Goal: Transaction & Acquisition: Obtain resource

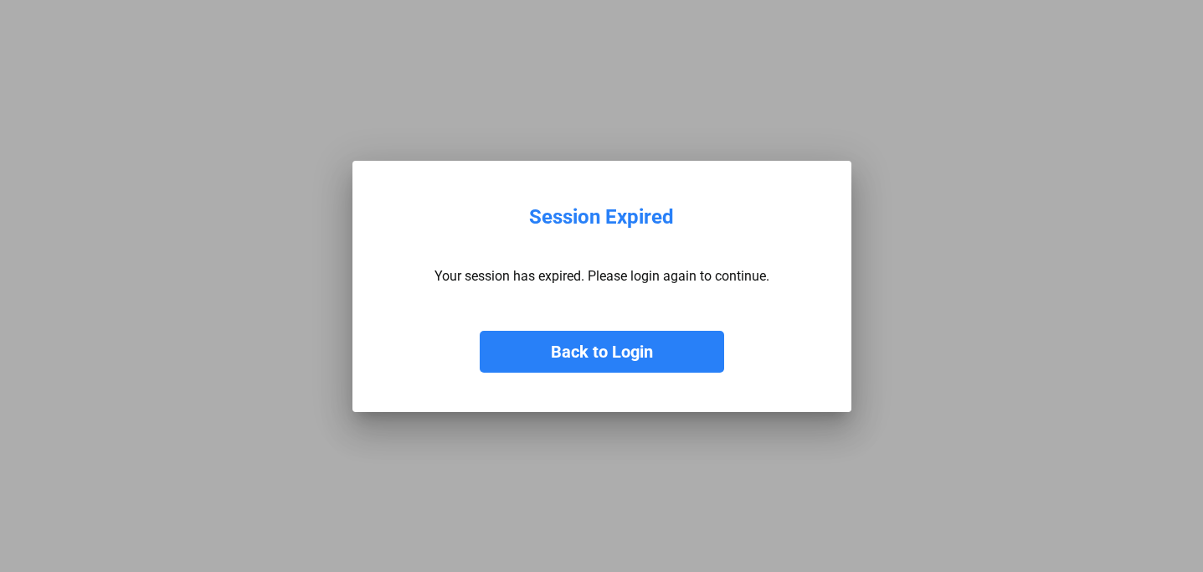
click at [607, 348] on button "Back to Login" at bounding box center [602, 352] width 244 height 42
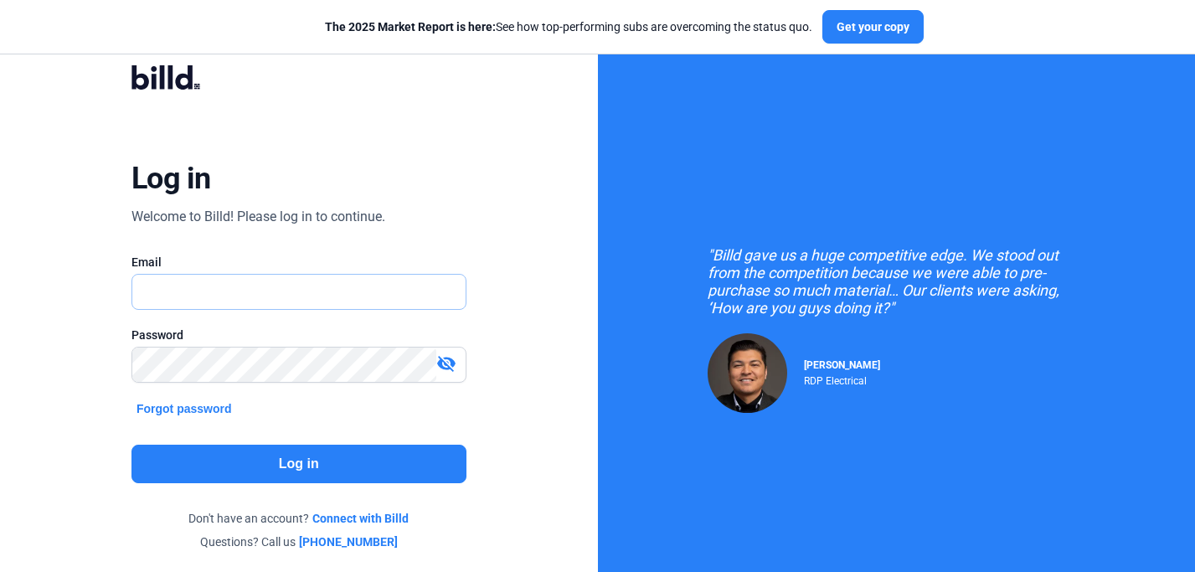
type input "[PERSON_NAME][EMAIL_ADDRESS][DOMAIN_NAME]"
click at [289, 462] on button "Log in" at bounding box center [298, 464] width 335 height 39
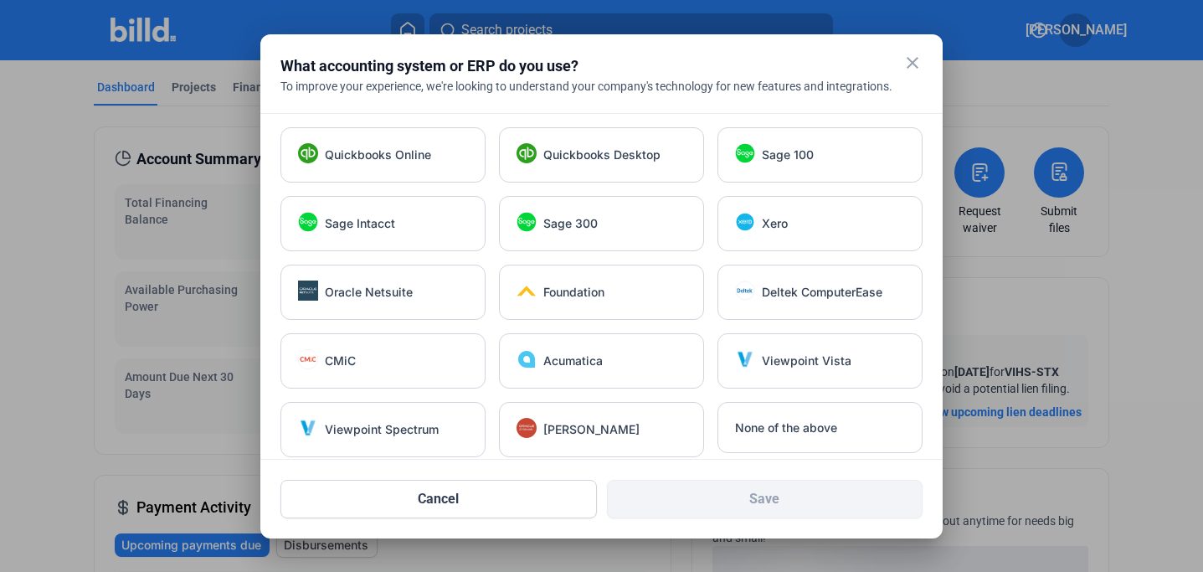
click at [918, 63] on mat-icon "close" at bounding box center [913, 63] width 20 height 20
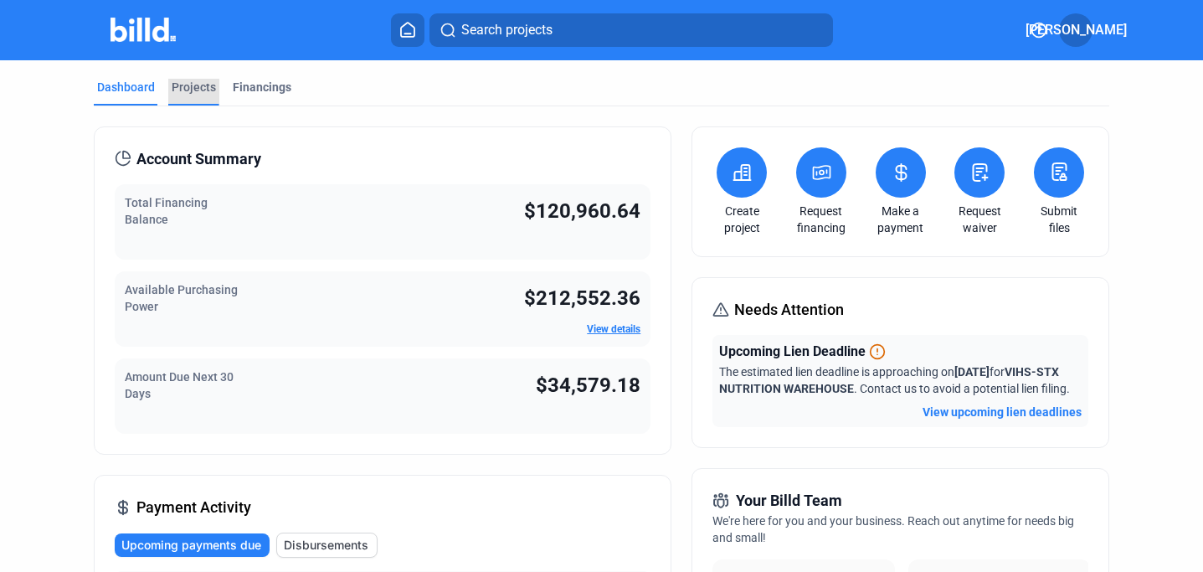
click at [199, 85] on div "Projects" at bounding box center [194, 87] width 44 height 17
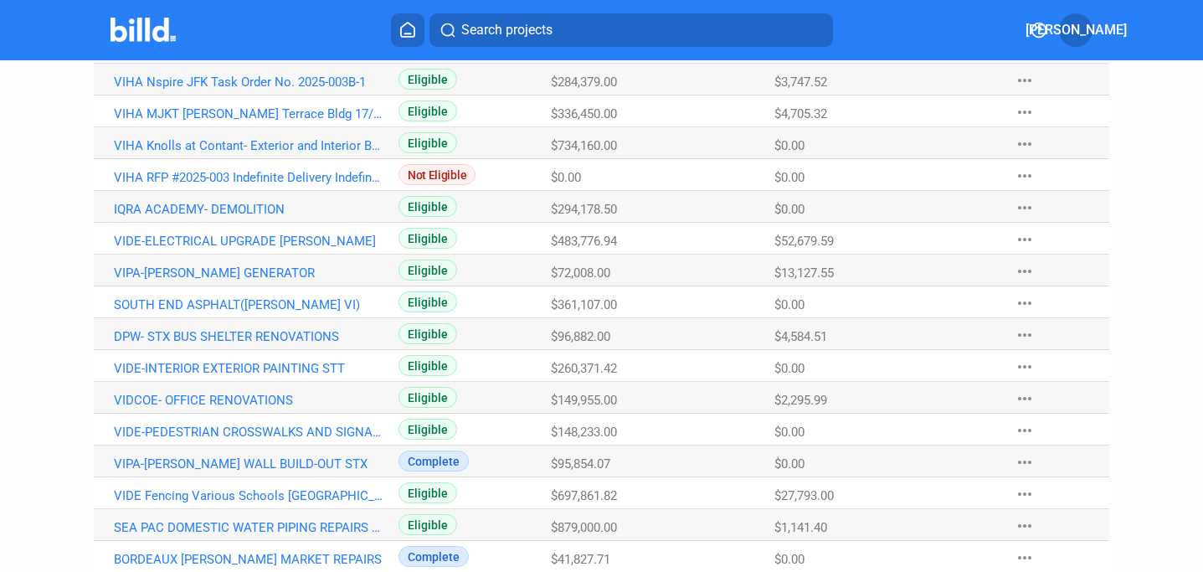
scroll to position [281, 0]
click at [296, 493] on link "VIDE Fencing Various Schools [GEOGRAPHIC_DATA]" at bounding box center [249, 494] width 270 height 15
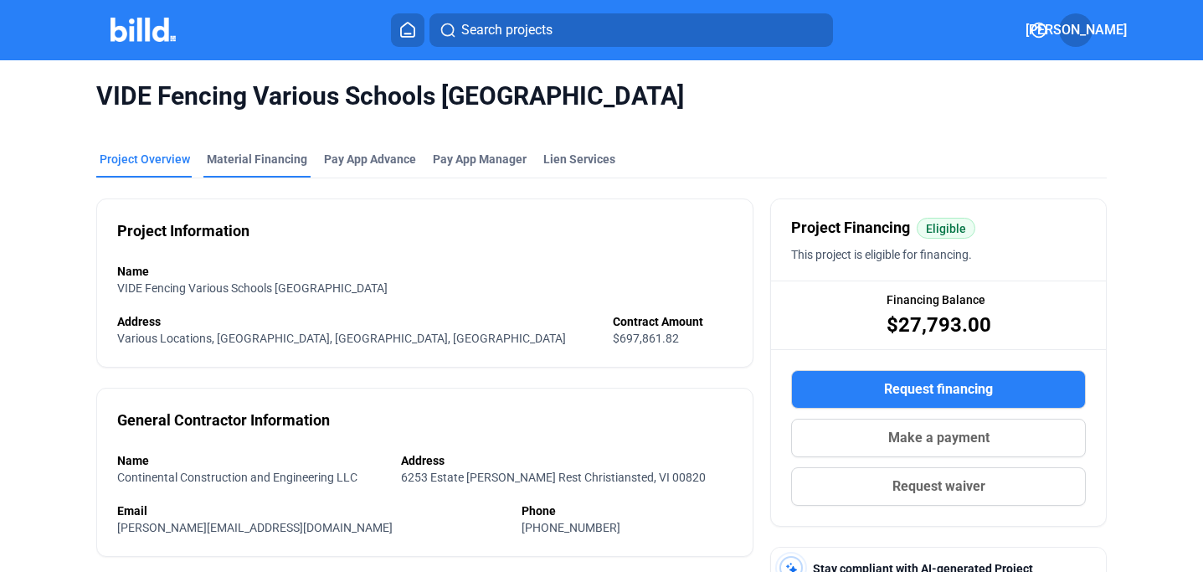
click at [245, 157] on div "Material Financing" at bounding box center [257, 159] width 100 height 17
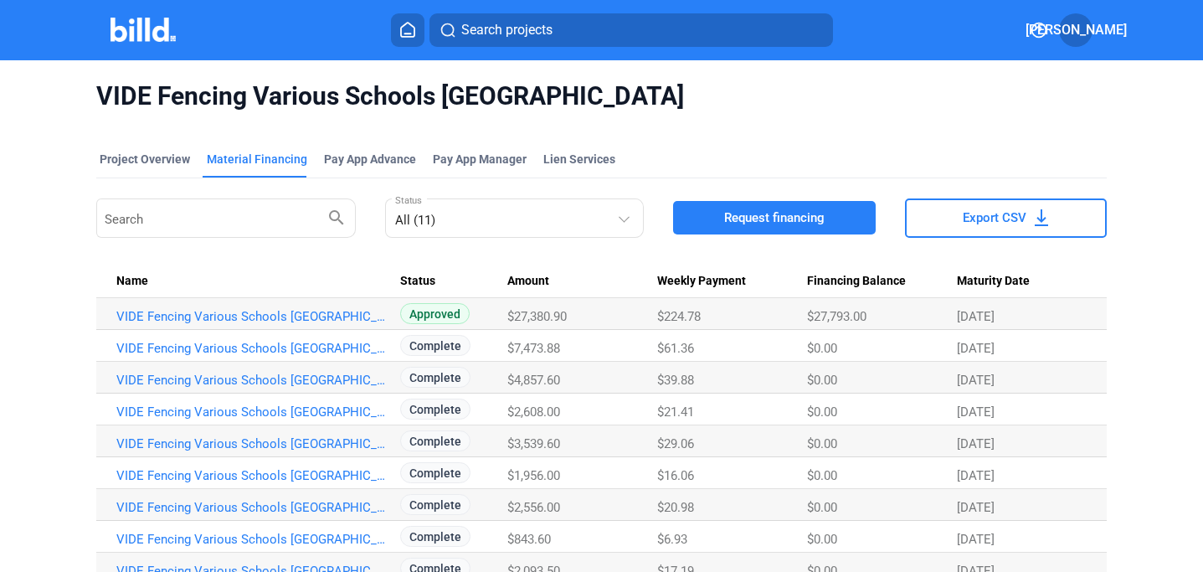
click at [776, 213] on span "Request financing" at bounding box center [774, 217] width 100 height 17
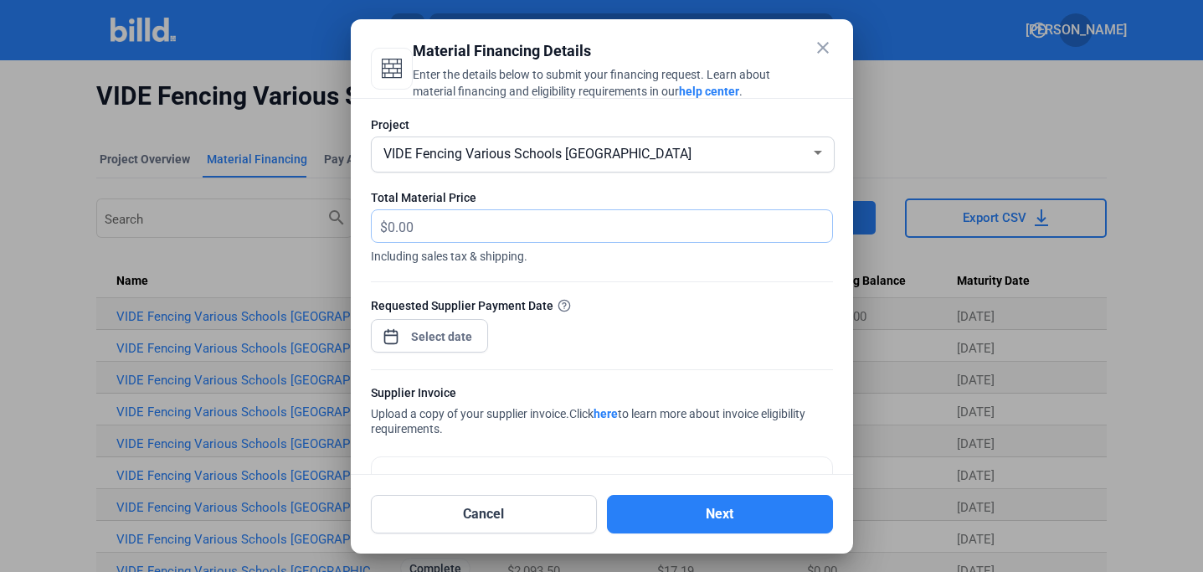
click at [390, 227] on input "text" at bounding box center [600, 226] width 425 height 33
type input "33,182.68"
click at [394, 338] on span "Open calendar" at bounding box center [391, 328] width 40 height 40
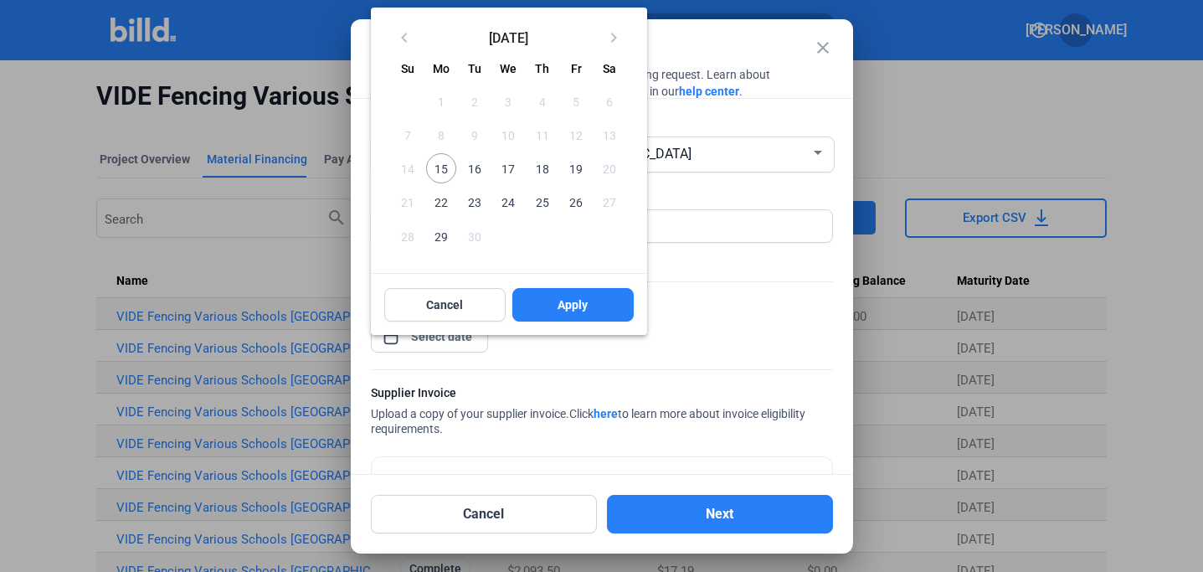
click at [450, 164] on span "15" at bounding box center [441, 168] width 30 height 30
click at [563, 306] on span "Apply" at bounding box center [573, 304] width 30 height 17
type input "[DATE]"
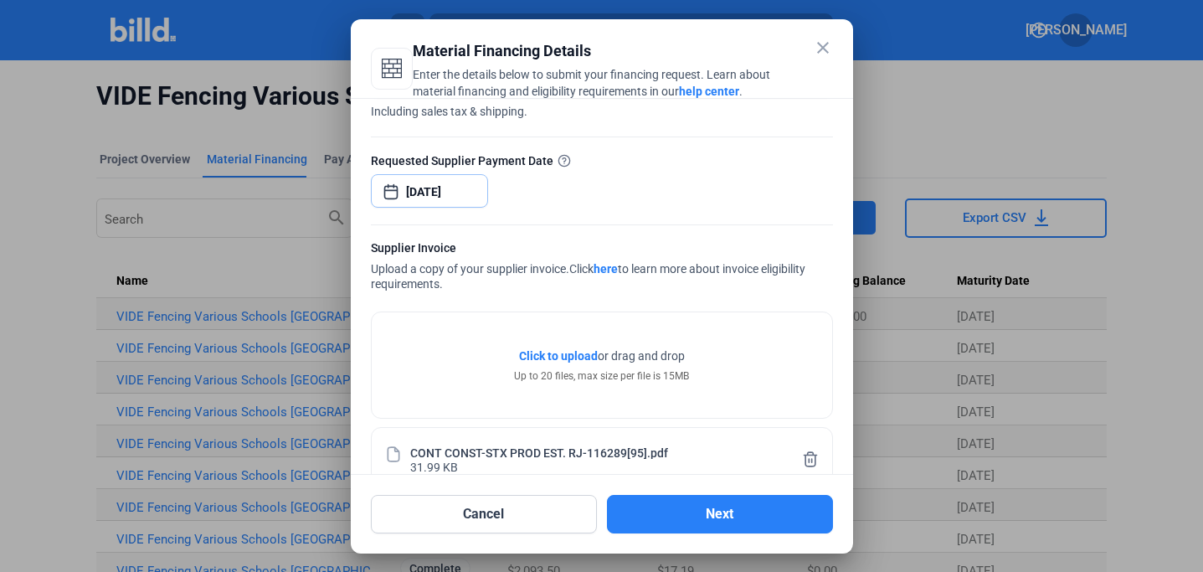
scroll to position [179, 0]
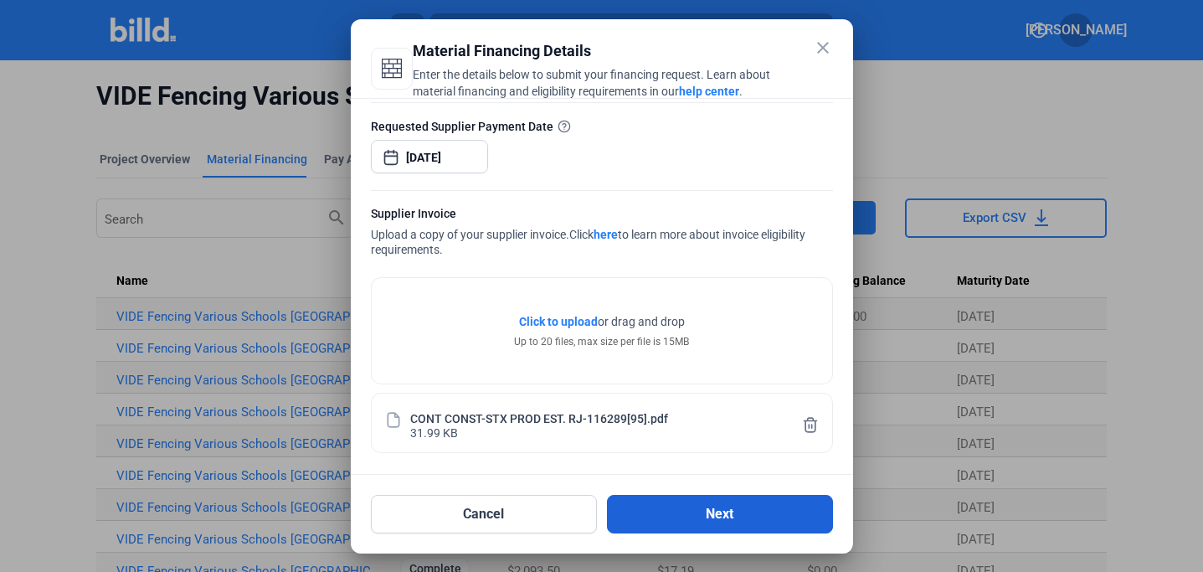
click at [721, 516] on button "Next" at bounding box center [720, 514] width 226 height 39
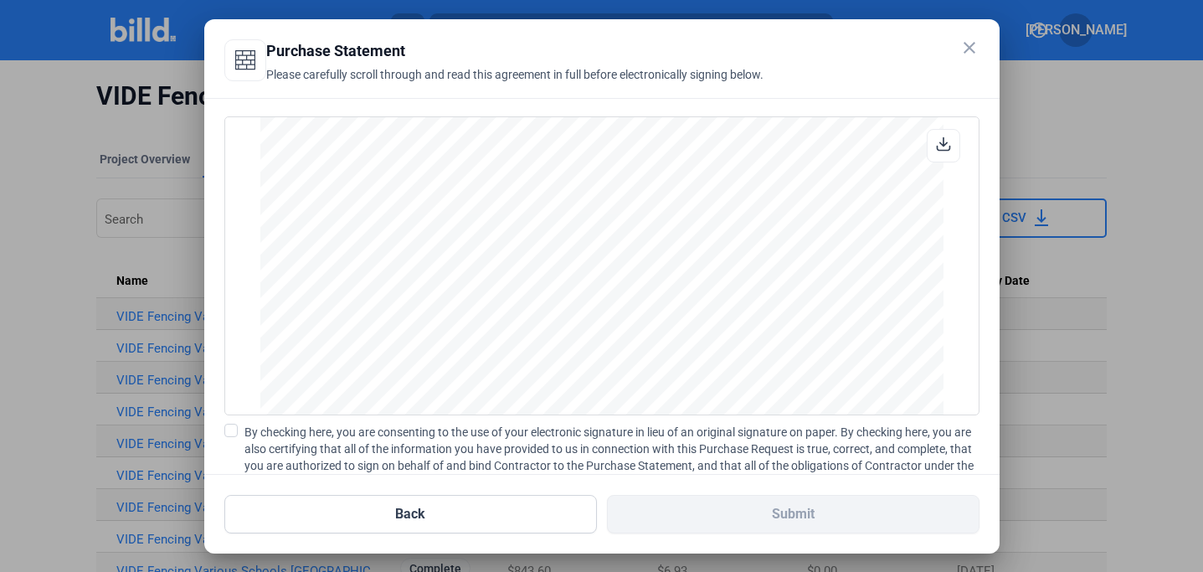
scroll to position [1424, 0]
click at [231, 429] on span at bounding box center [230, 430] width 13 height 13
click at [0, 0] on input "By checking here, you are consenting to the use of your electronic signature in…" at bounding box center [0, 0] width 0 height 0
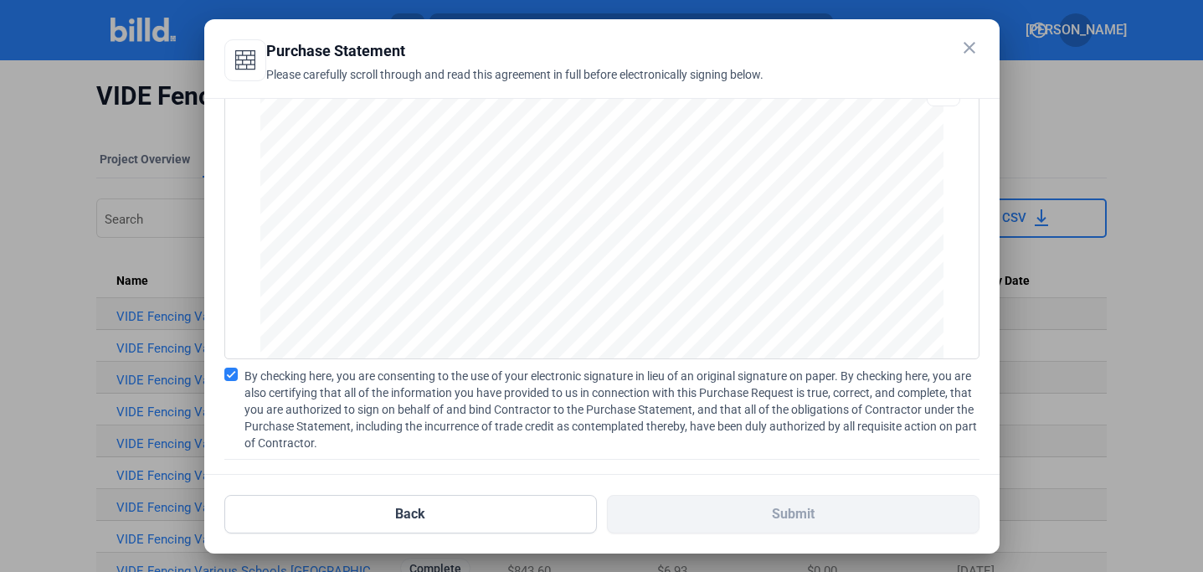
scroll to position [151, 0]
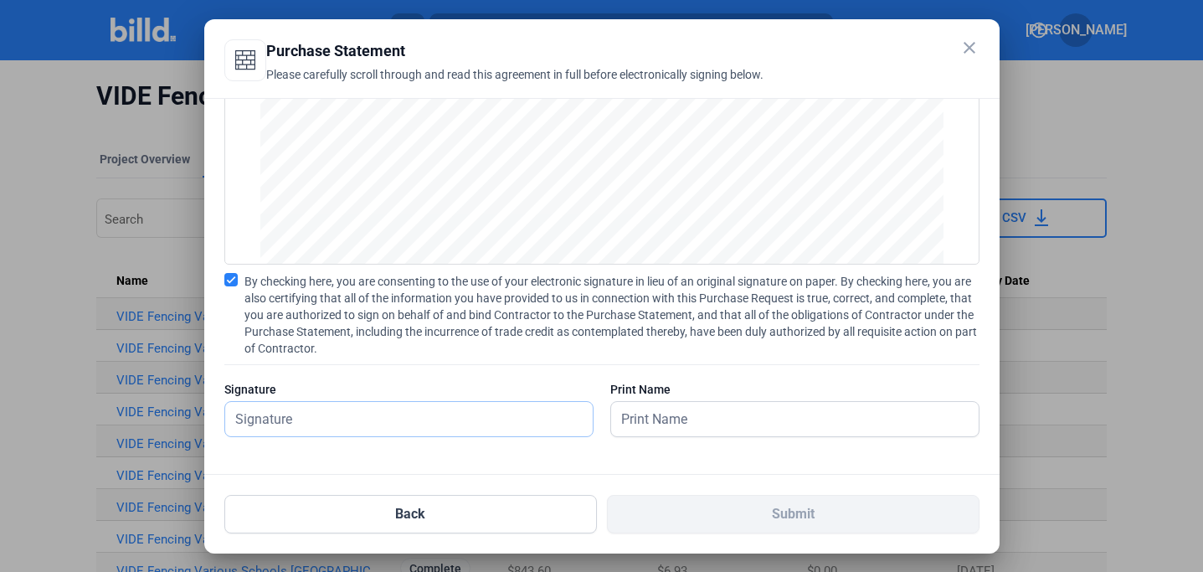
click at [275, 428] on input "text" at bounding box center [399, 419] width 349 height 34
type input "[PERSON_NAME]"
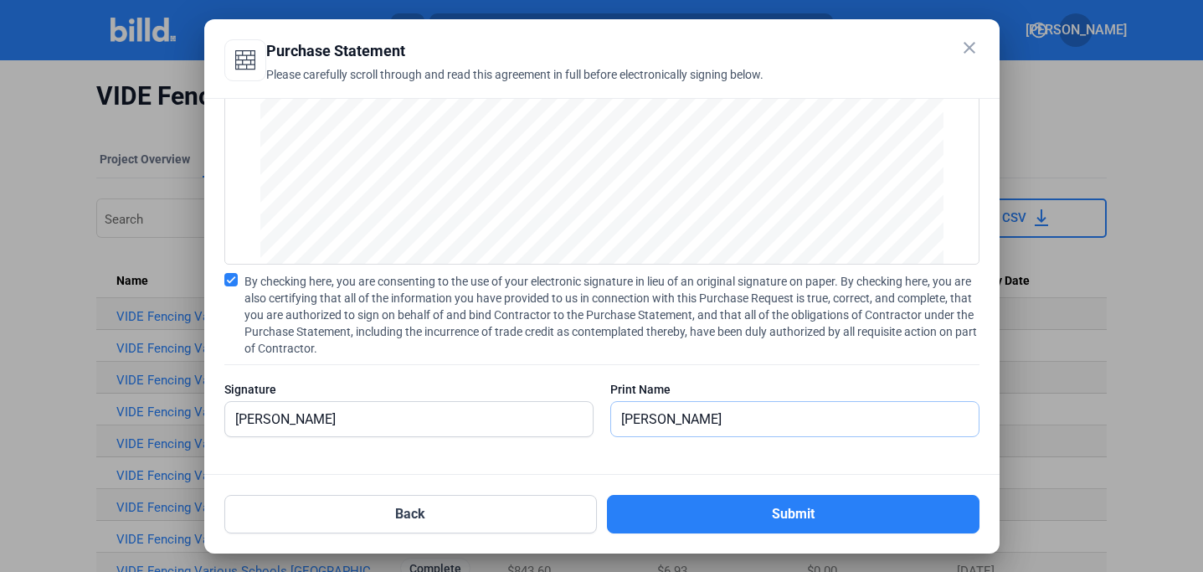
click at [759, 405] on input "[PERSON_NAME]" at bounding box center [795, 419] width 368 height 34
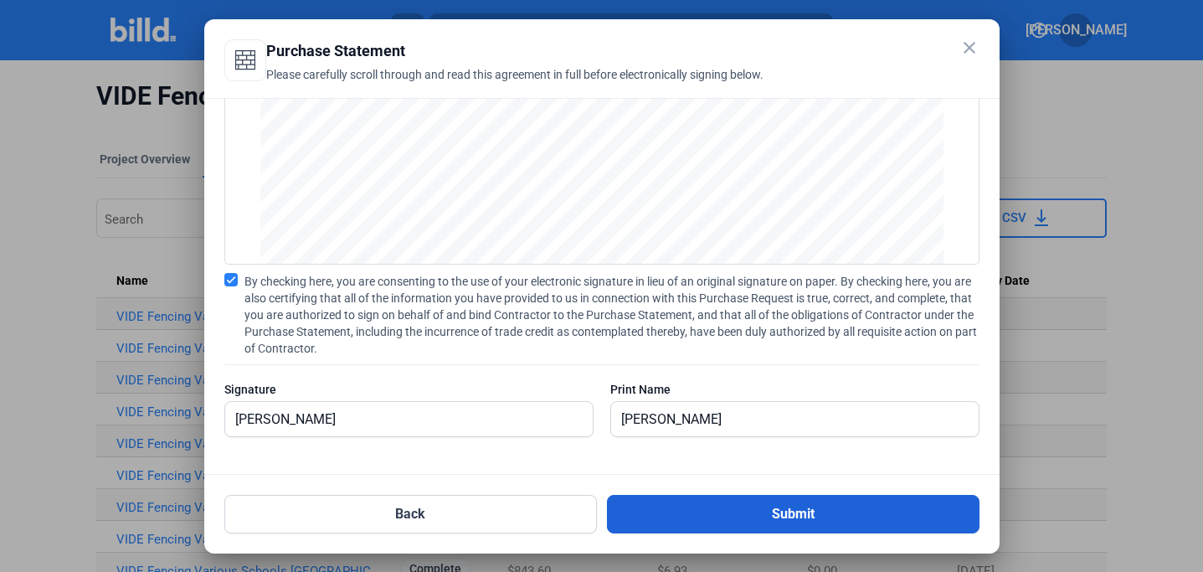
click at [772, 511] on button "Submit" at bounding box center [793, 514] width 373 height 39
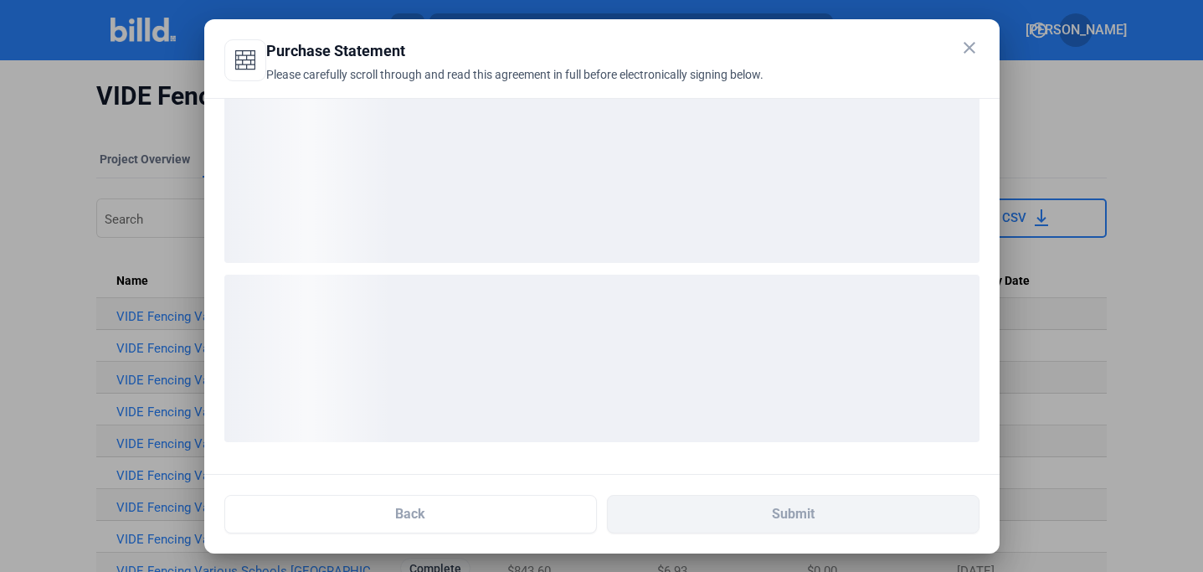
click at [767, 269] on ngx-skeleton-loader at bounding box center [601, 356] width 755 height 195
click at [658, 342] on div "loading" at bounding box center [601, 358] width 755 height 167
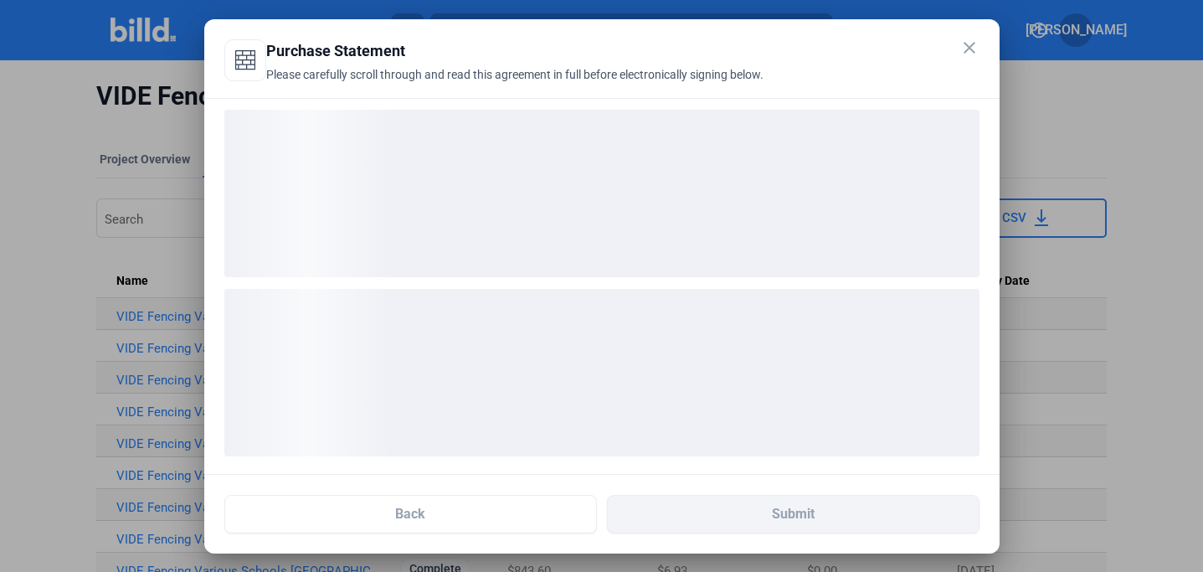
scroll to position [0, 0]
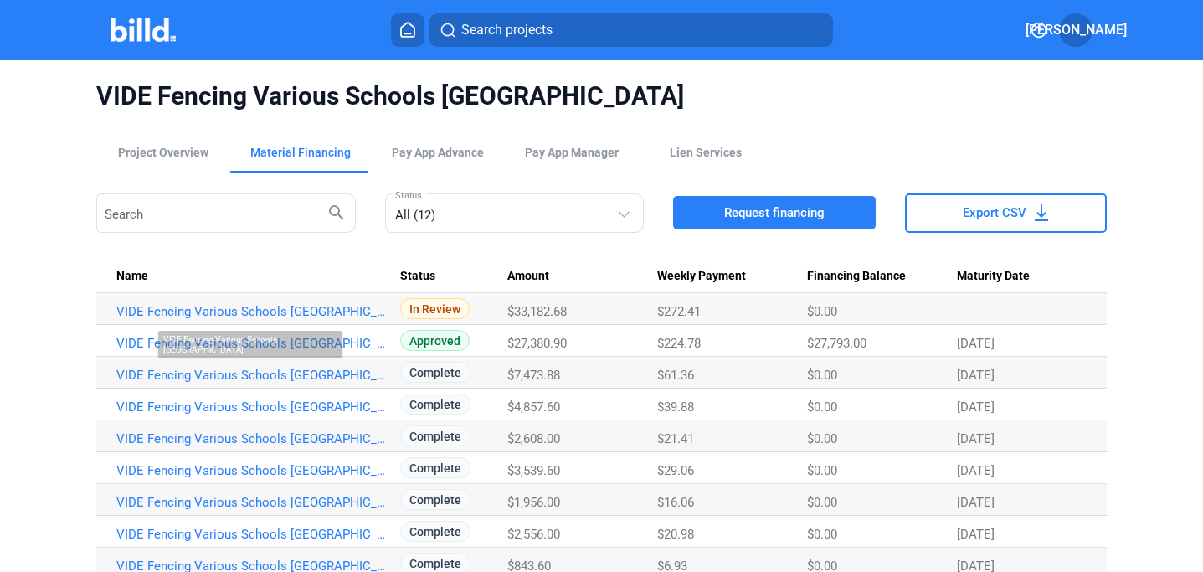
click at [277, 310] on link "VIDE Fencing Various Schools [GEOGRAPHIC_DATA]" at bounding box center [251, 311] width 270 height 15
